Goal: Check status: Check status

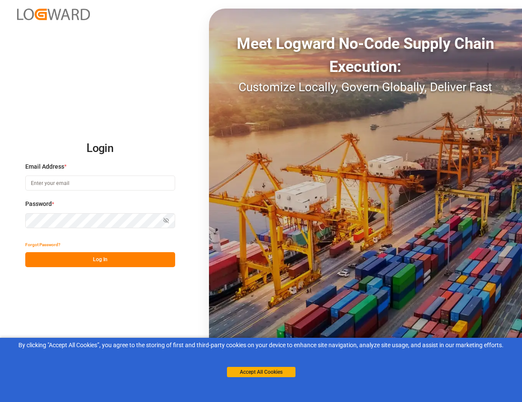
click at [64, 184] on input at bounding box center [100, 183] width 150 height 15
type input "[PERSON_NAME][EMAIL_ADDRESS][PERSON_NAME][DOMAIN_NAME]"
click at [112, 253] on button "Log In" at bounding box center [100, 259] width 150 height 15
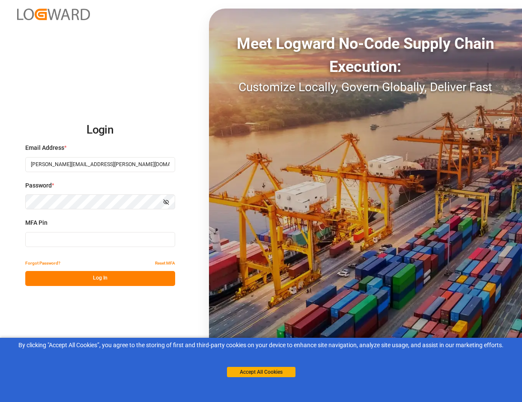
drag, startPoint x: 97, startPoint y: 241, endPoint x: 512, endPoint y: 88, distance: 442.5
click at [102, 241] on input at bounding box center [100, 239] width 150 height 15
click at [67, 238] on input at bounding box center [100, 239] width 150 height 15
paste input "450807"
type input "450807"
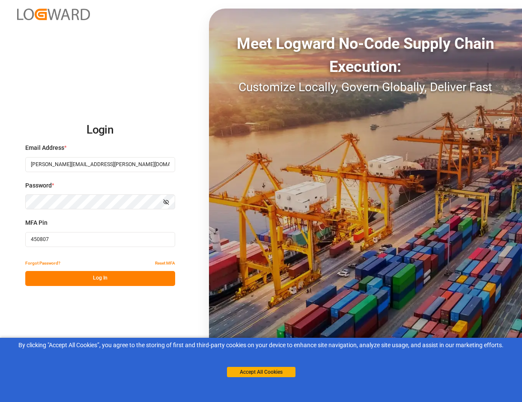
click at [78, 277] on button "Log In" at bounding box center [100, 278] width 150 height 15
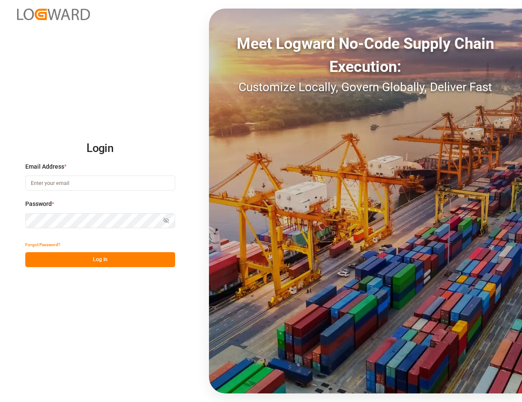
click at [79, 191] on div "Email Address *" at bounding box center [100, 181] width 150 height 38
click at [82, 182] on input at bounding box center [100, 183] width 150 height 15
type input "[PERSON_NAME][EMAIL_ADDRESS][PERSON_NAME][DOMAIN_NAME]"
click at [133, 261] on button "Log In" at bounding box center [100, 259] width 150 height 15
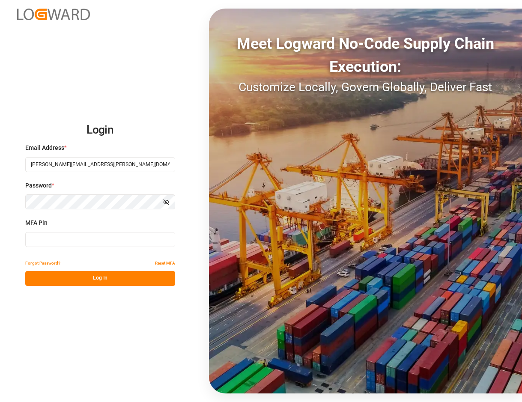
drag, startPoint x: 69, startPoint y: 236, endPoint x: 69, endPoint y: 242, distance: 6.4
click at [69, 236] on input at bounding box center [100, 239] width 150 height 15
paste input "450807"
drag, startPoint x: 84, startPoint y: 270, endPoint x: 85, endPoint y: 277, distance: 6.9
click at [85, 277] on div "Forgot Password? Reset MFA Log In" at bounding box center [100, 271] width 150 height 30
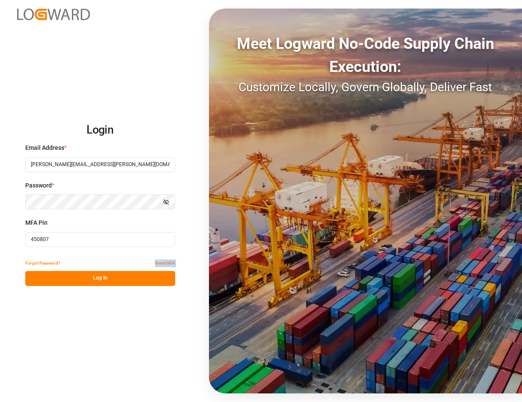
click at [100, 275] on button "Log In" at bounding box center [100, 278] width 150 height 15
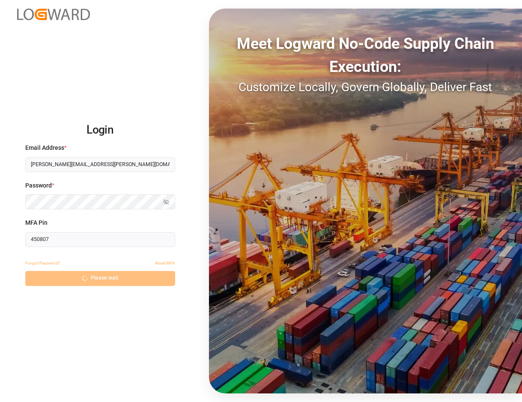
click at [122, 310] on div "Login Email Address * [EMAIL_ADDRESS][PERSON_NAME][DOMAIN_NAME] Password * Show…" at bounding box center [261, 201] width 522 height 402
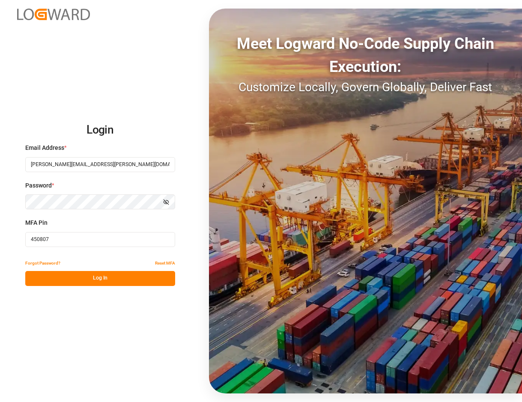
drag, startPoint x: 46, startPoint y: 241, endPoint x: -35, endPoint y: 242, distance: 81.4
click at [0, 242] on html "Login Email Address * [EMAIL_ADDRESS][PERSON_NAME][DOMAIN_NAME] Password * Show…" at bounding box center [261, 201] width 522 height 402
paste input "12246"
type input "412246"
drag, startPoint x: 65, startPoint y: 275, endPoint x: 204, endPoint y: 283, distance: 139.8
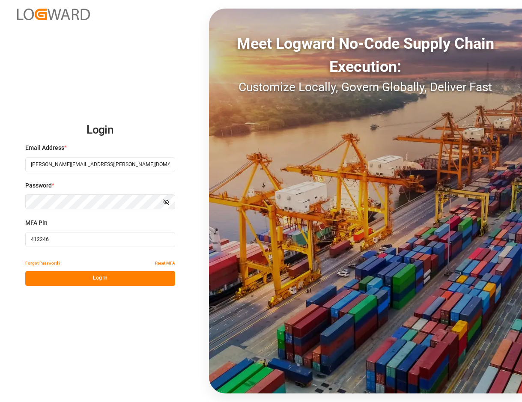
click at [66, 275] on button "Log In" at bounding box center [100, 278] width 150 height 15
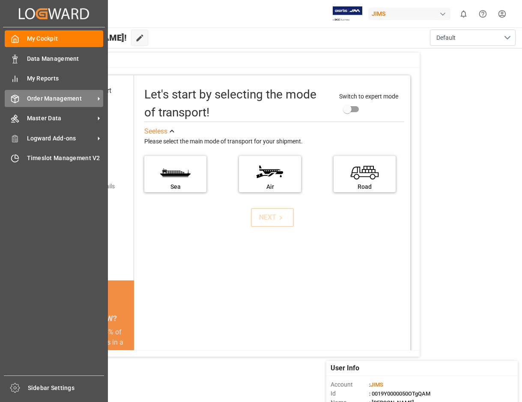
click at [22, 100] on div "Order Management Order Management" at bounding box center [54, 98] width 99 height 17
click at [21, 104] on div "Order Management Order Management" at bounding box center [54, 98] width 99 height 17
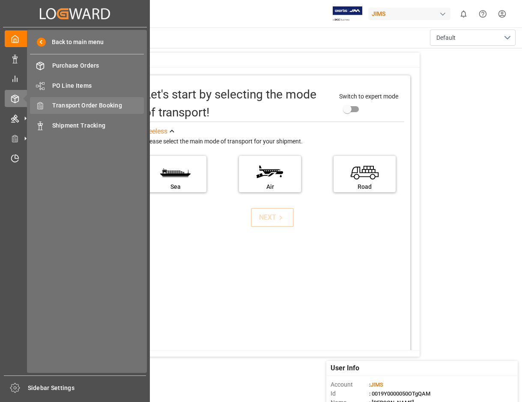
click at [84, 107] on span "Transport Order Booking" at bounding box center [98, 105] width 92 height 9
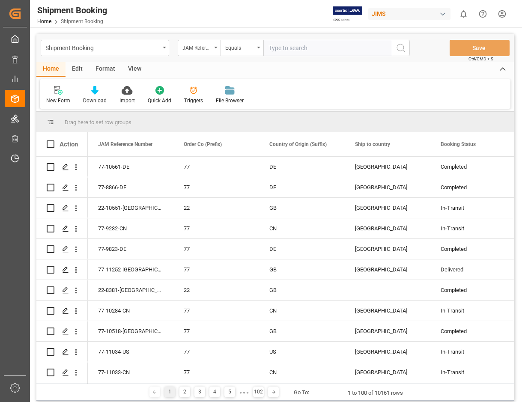
click at [316, 47] on input "text" at bounding box center [327, 48] width 128 height 16
type input "77-11095-RO"
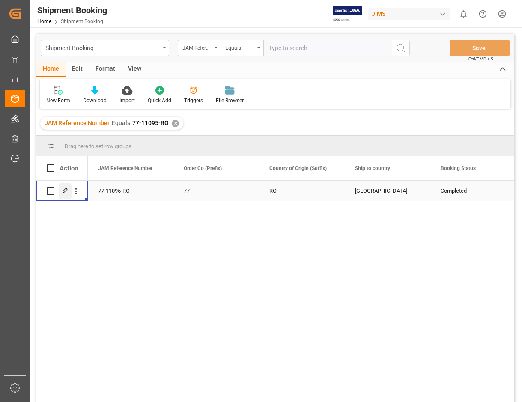
click at [64, 192] on icon "Press SPACE to select this row." at bounding box center [65, 191] width 7 height 7
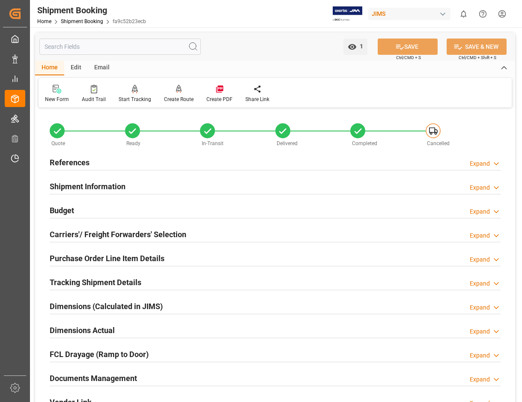
scroll to position [86, 0]
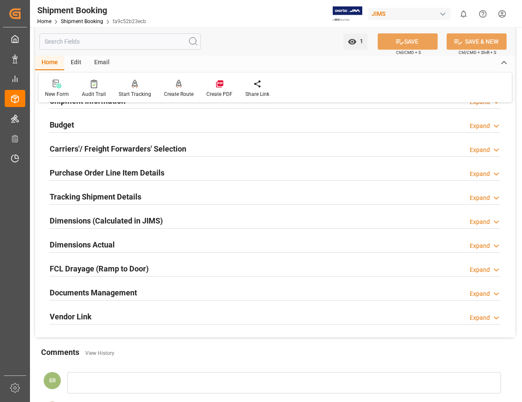
click at [98, 296] on h2 "Documents Management" at bounding box center [93, 293] width 87 height 12
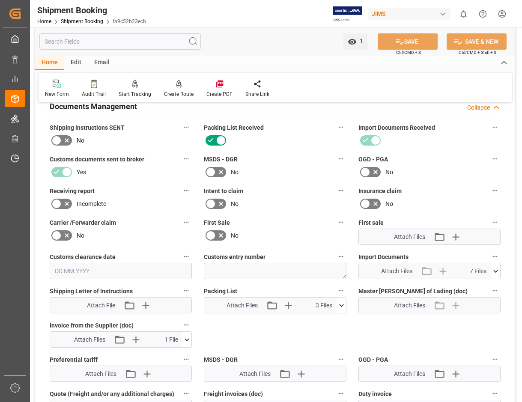
scroll to position [343, 0]
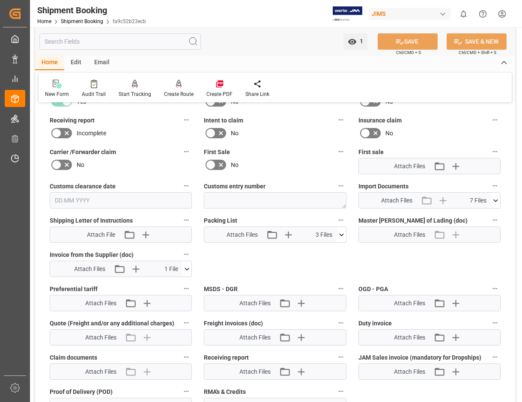
click at [188, 269] on icon at bounding box center [186, 269] width 9 height 9
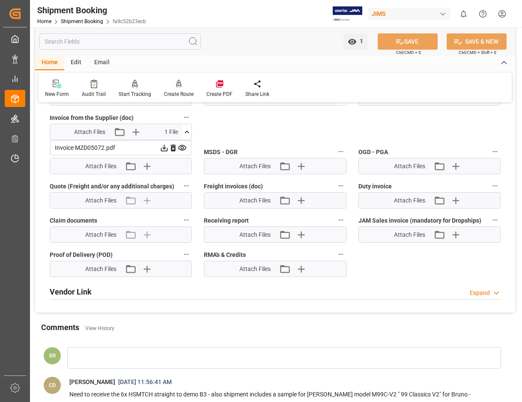
scroll to position [428, 0]
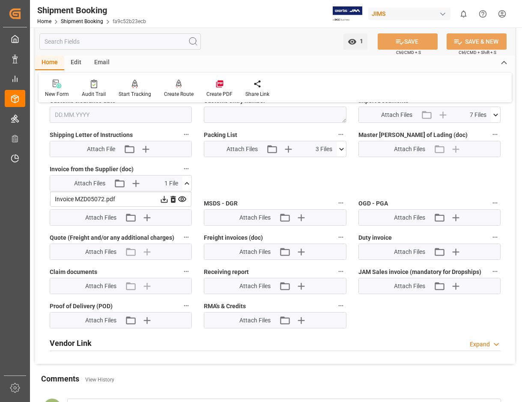
click at [161, 196] on icon at bounding box center [164, 199] width 9 height 9
click at [162, 199] on icon at bounding box center [164, 199] width 9 height 9
